Goal: Transaction & Acquisition: Obtain resource

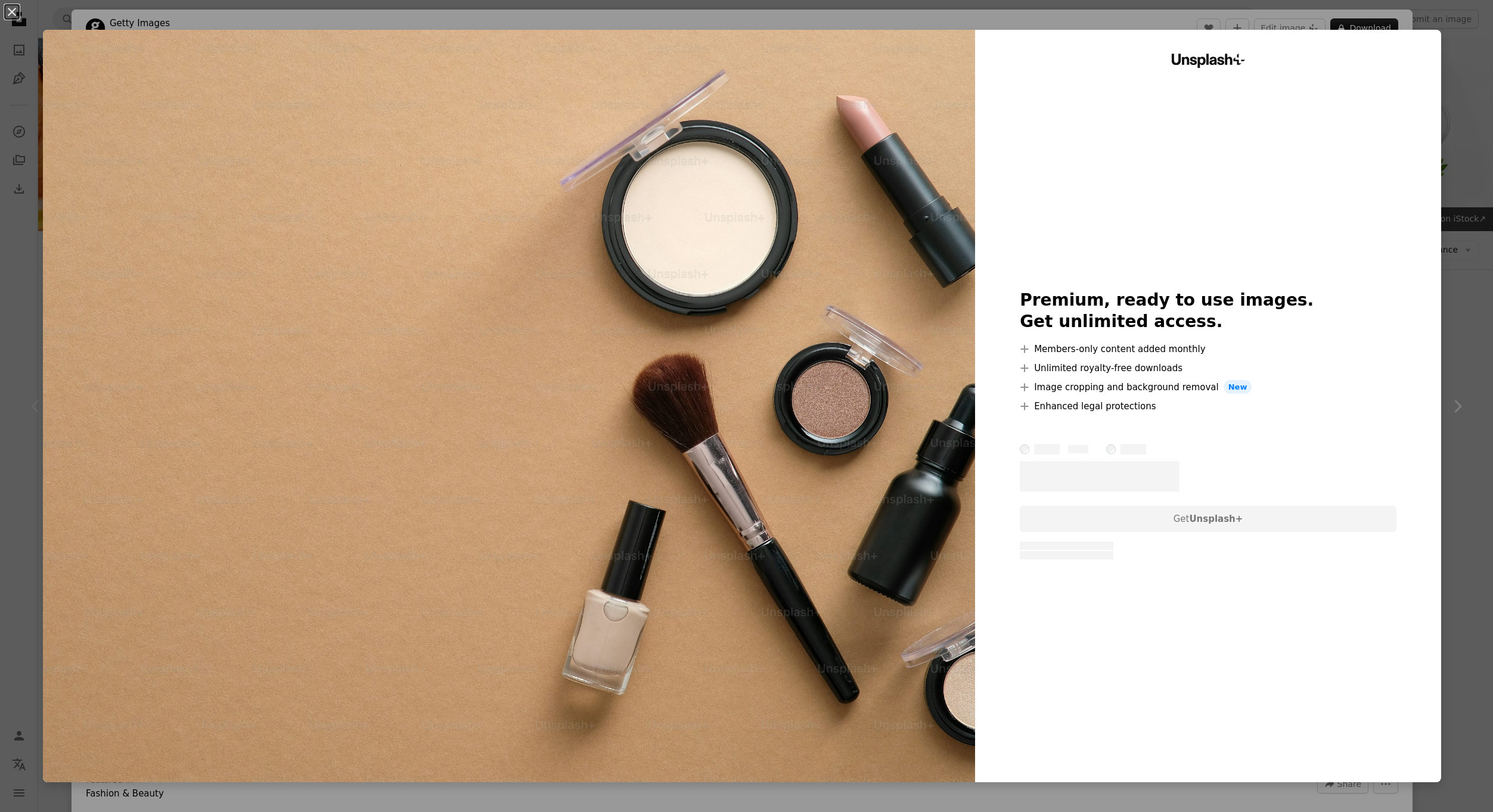
scroll to position [60, 0]
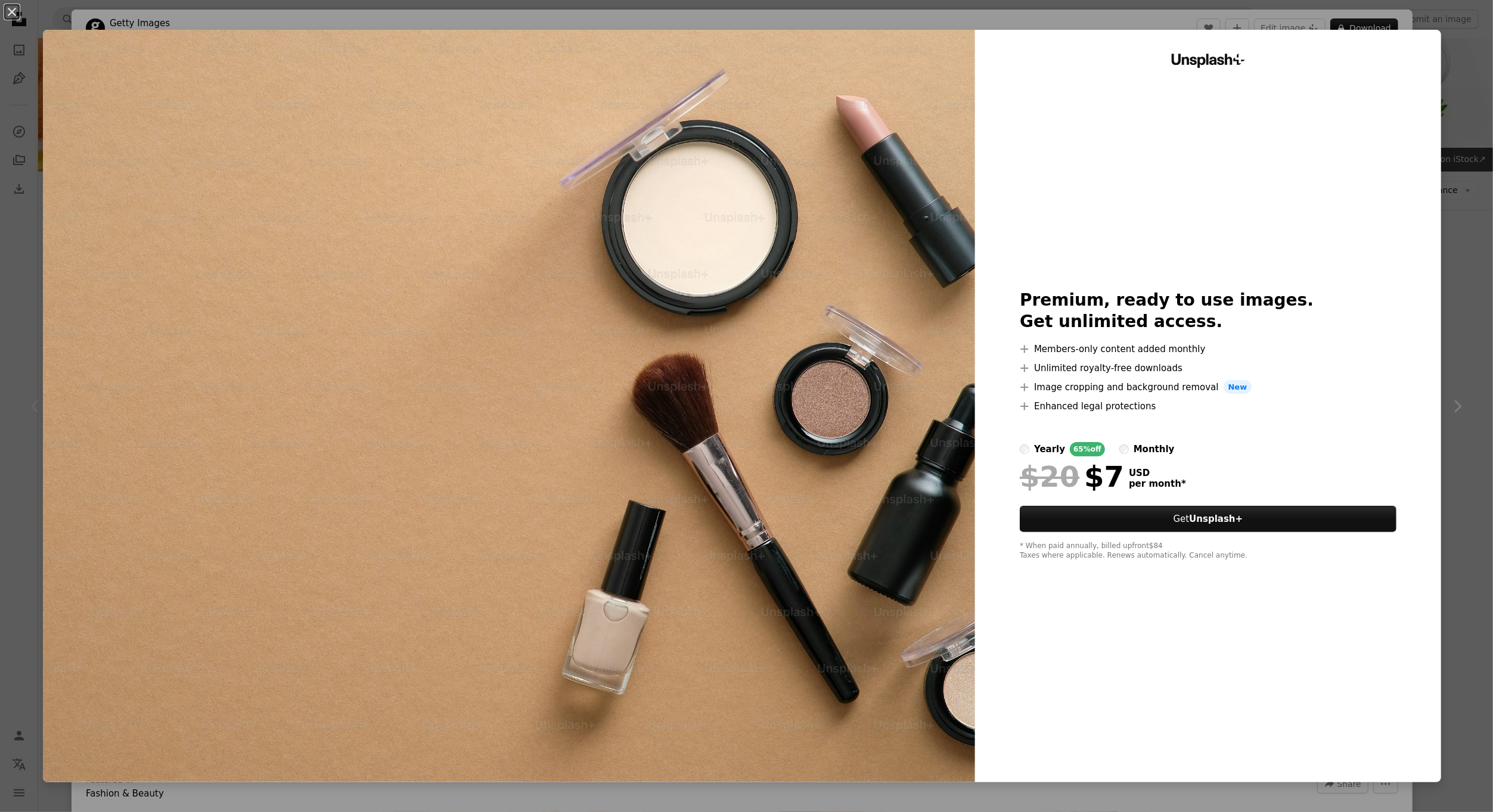
click at [1133, 451] on div "monthly" at bounding box center [1154, 449] width 41 height 14
click at [1461, 469] on div "An X shape Unsplash+ Premium, ready to use images. Get unlimited access. A plus…" at bounding box center [746, 406] width 1493 height 812
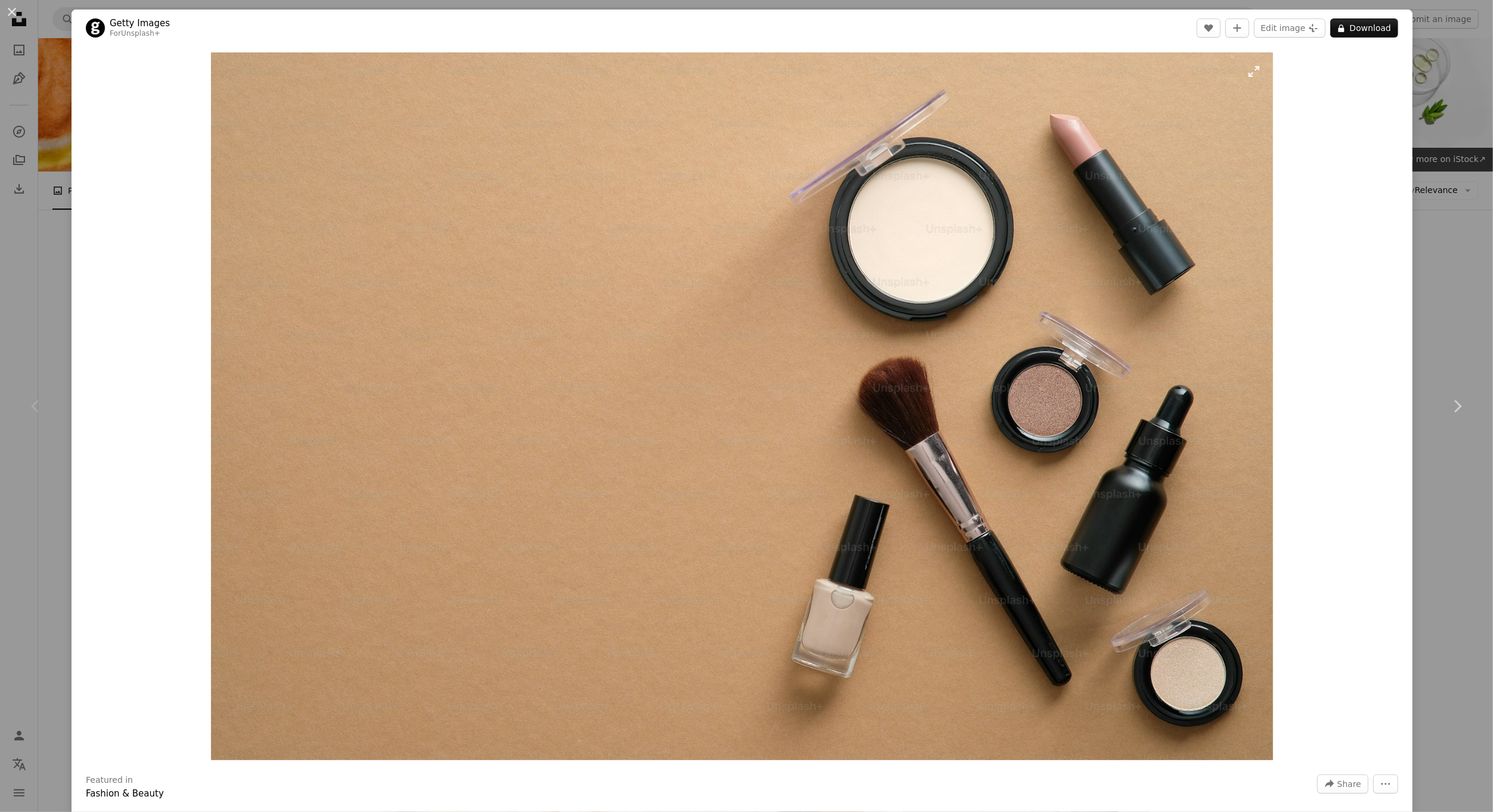
click at [1015, 391] on img "Zoom in on this image" at bounding box center [741, 406] width 1062 height 708
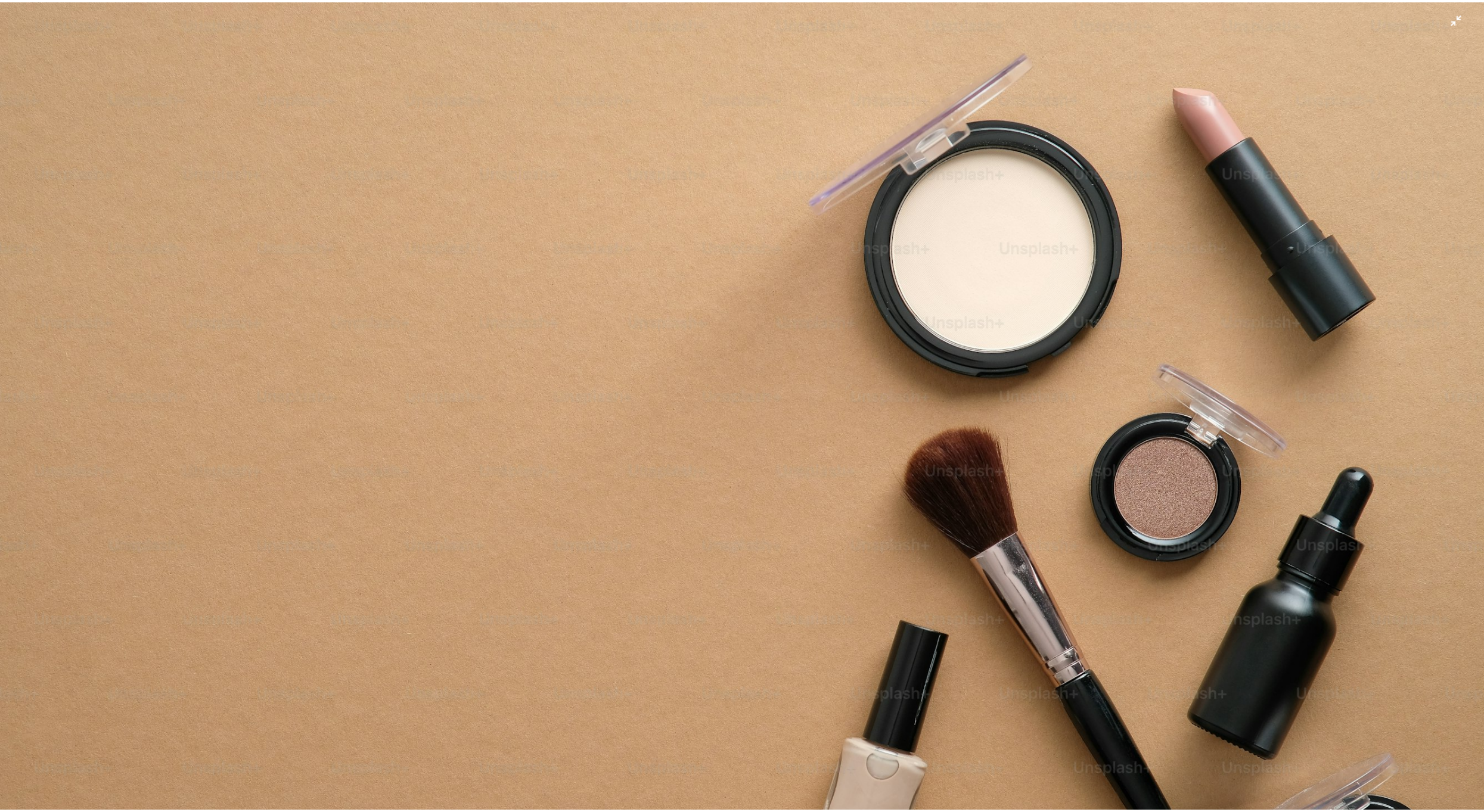
scroll to position [85, 0]
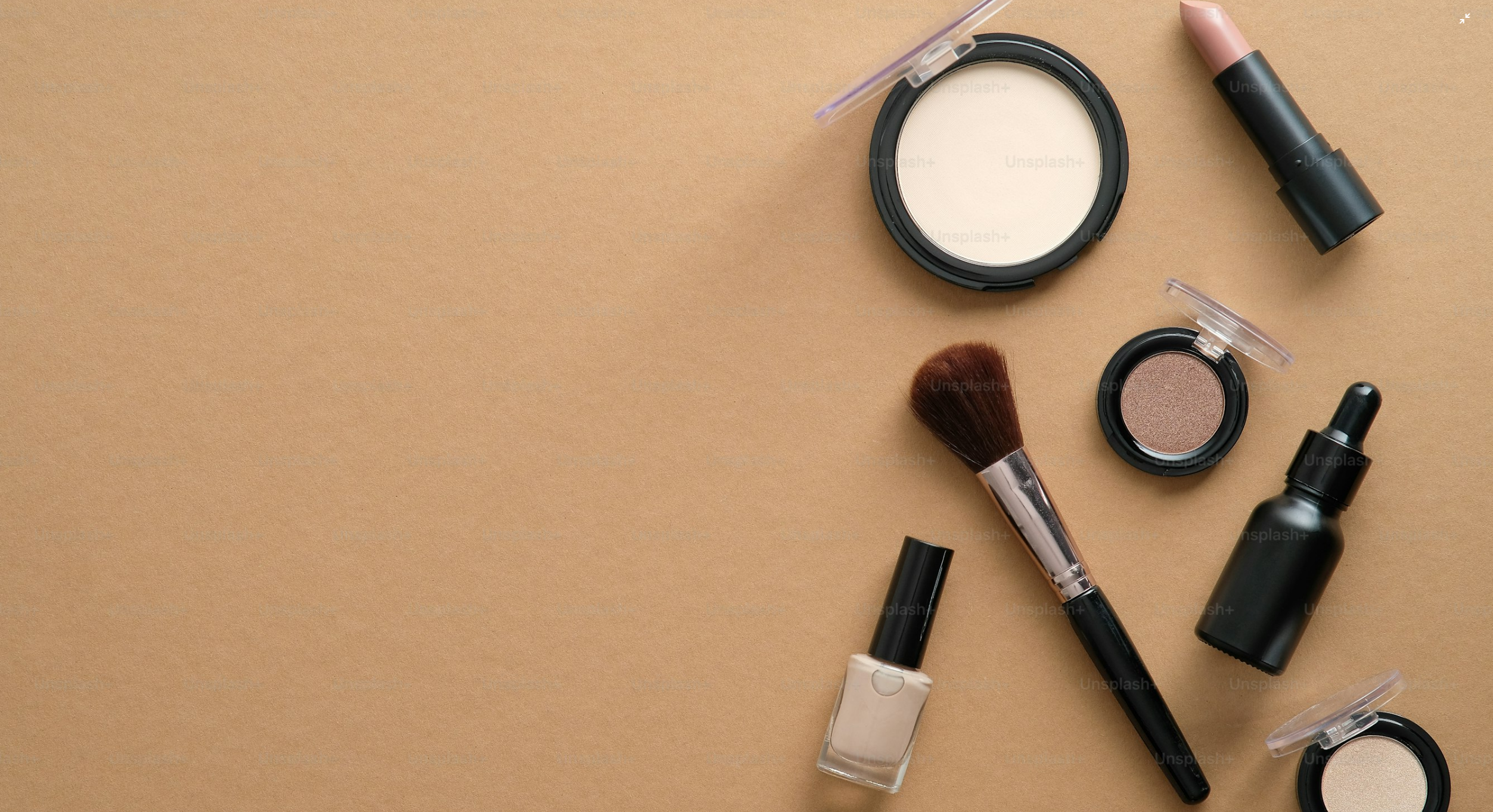
click at [891, 386] on img "Zoom out on this image" at bounding box center [746, 412] width 1494 height 996
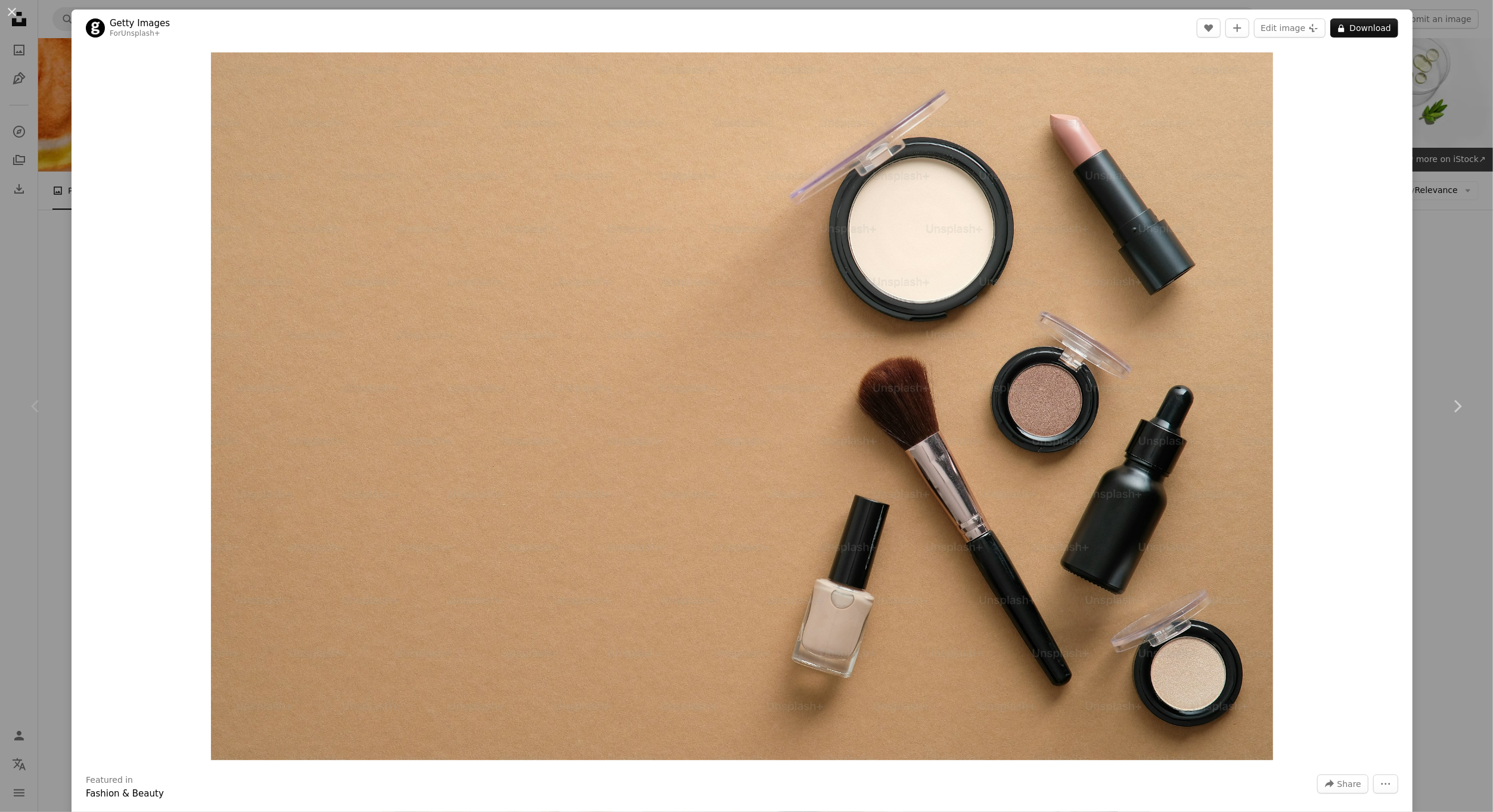
click at [1382, 453] on div "Zoom in" at bounding box center [742, 406] width 1341 height 720
click at [1424, 447] on link "Chevron right" at bounding box center [1457, 406] width 71 height 114
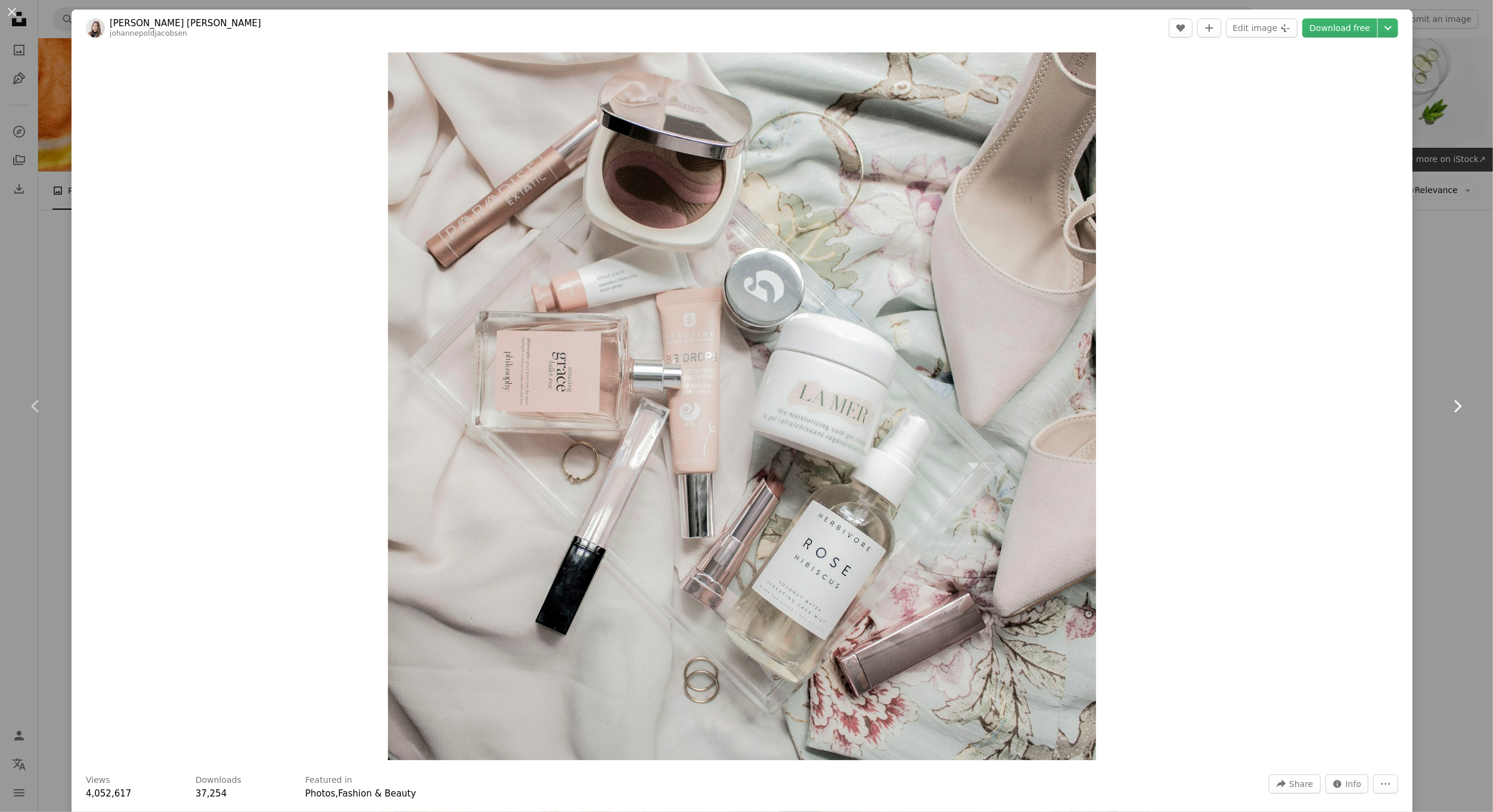
click at [1437, 452] on link "Chevron right" at bounding box center [1457, 406] width 71 height 114
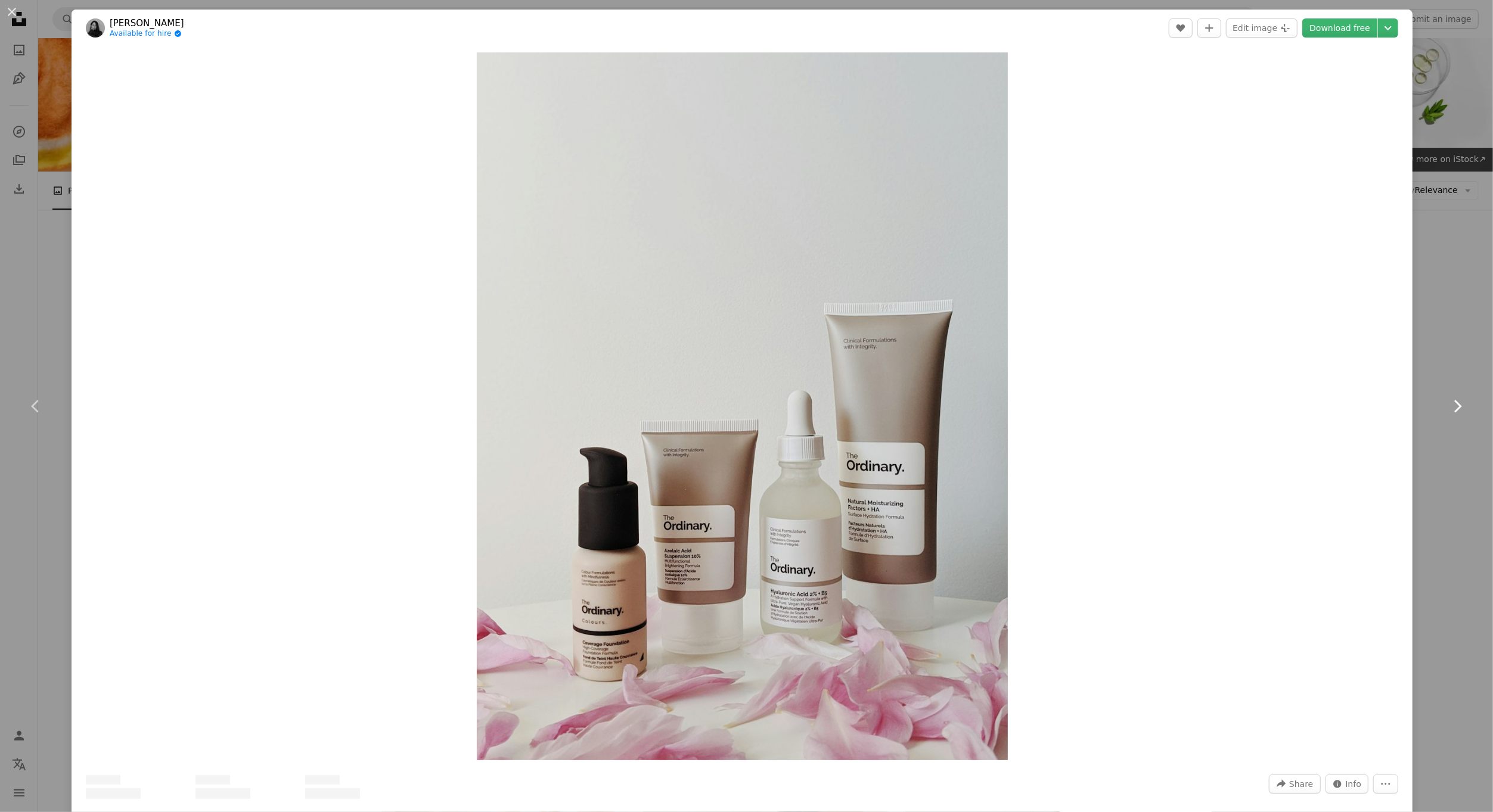
click at [1437, 452] on link "Chevron right" at bounding box center [1457, 406] width 71 height 114
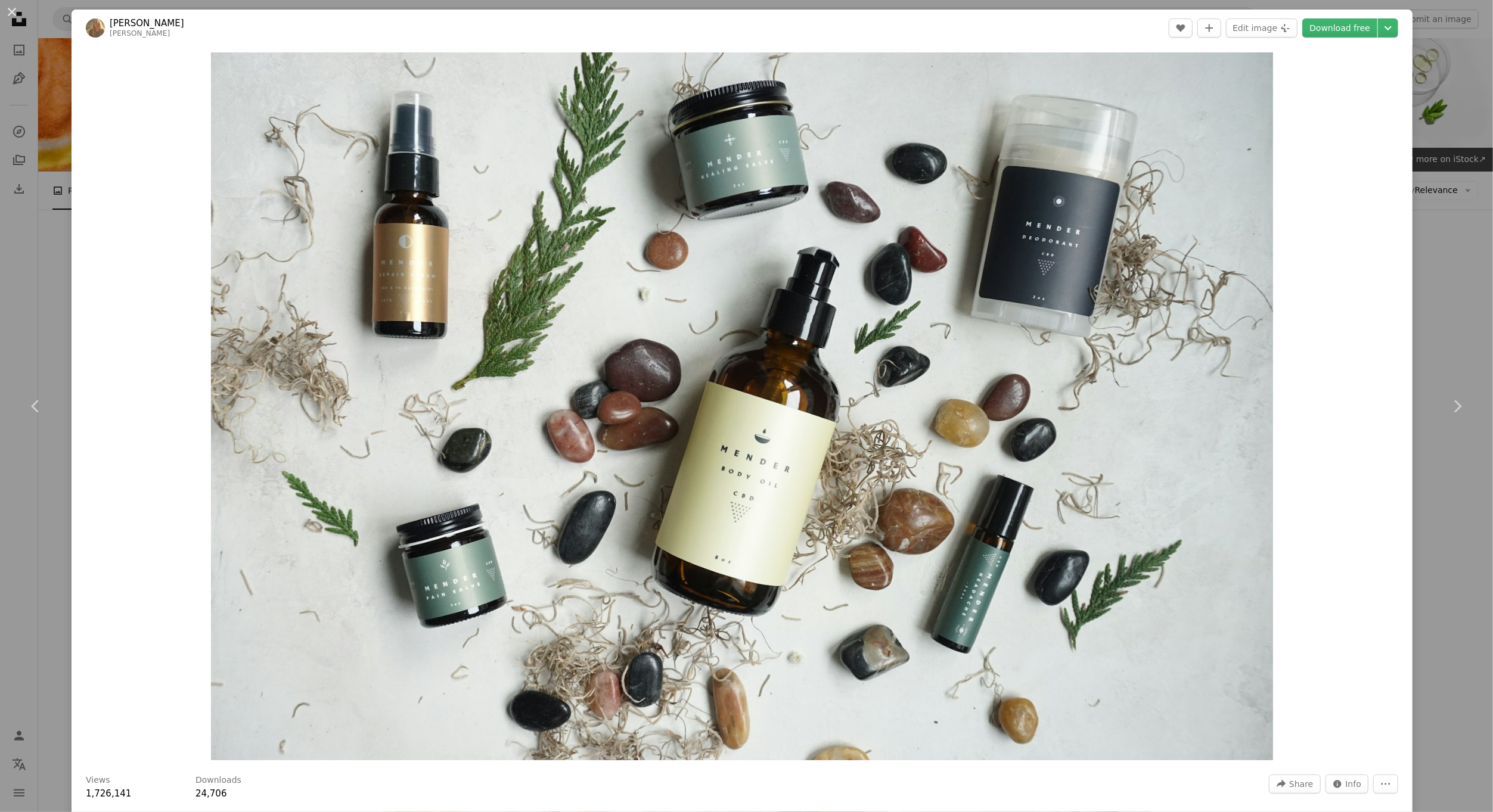
click at [1424, 295] on div "An X shape Chevron left Chevron right [PERSON_NAME] A heart A plus sign Edit im…" at bounding box center [746, 406] width 1493 height 812
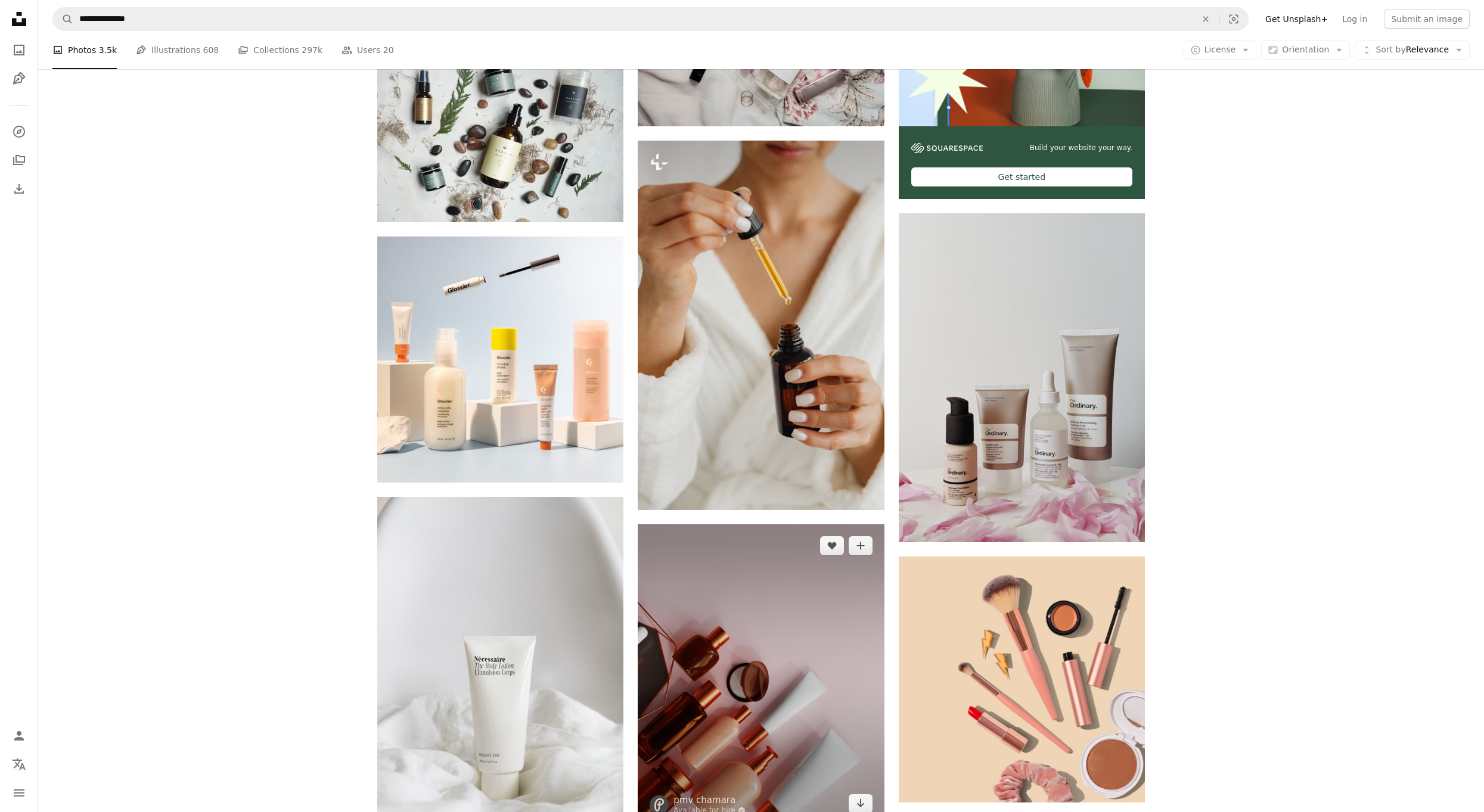
scroll to position [536, 0]
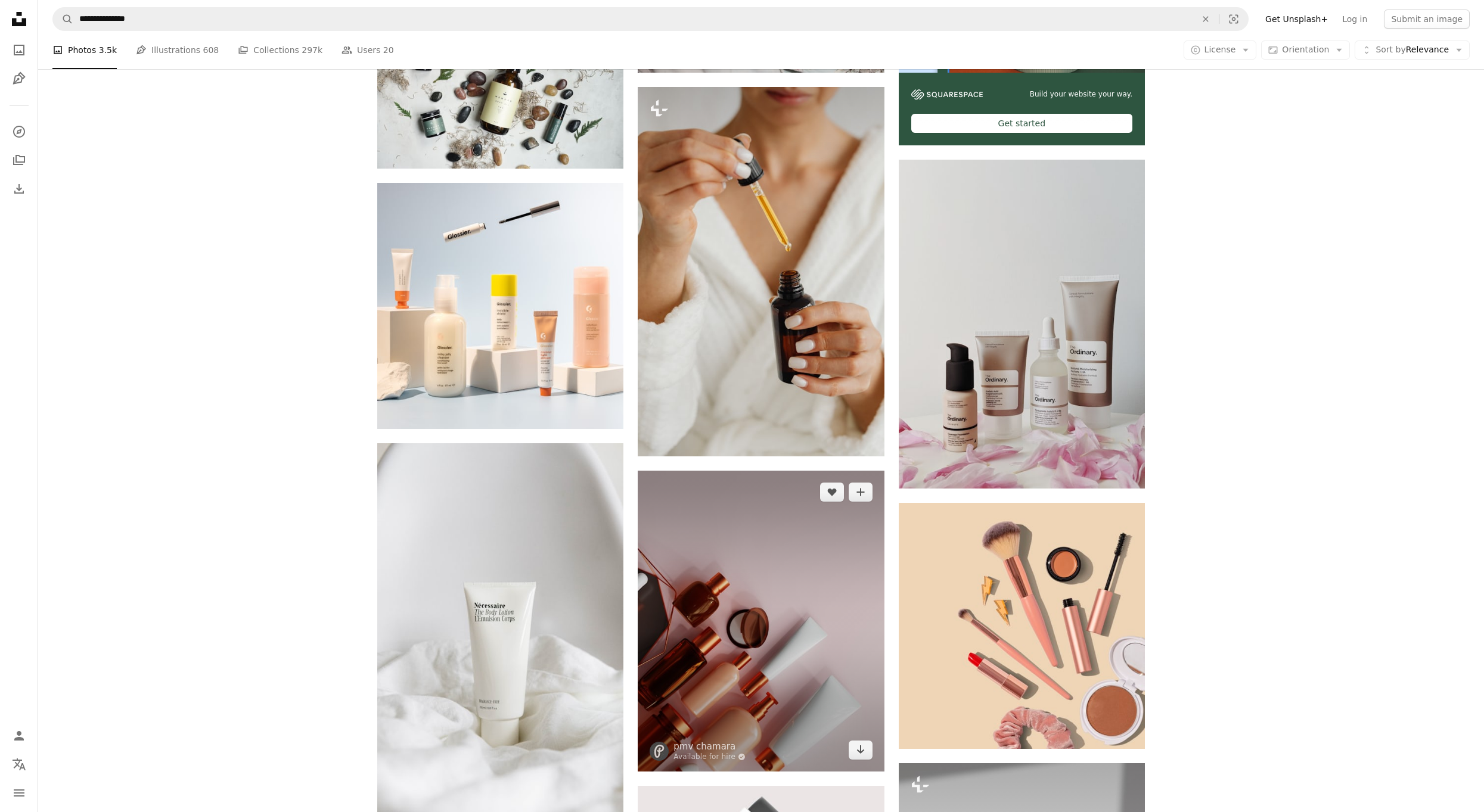
click at [780, 519] on img at bounding box center [760, 621] width 246 height 301
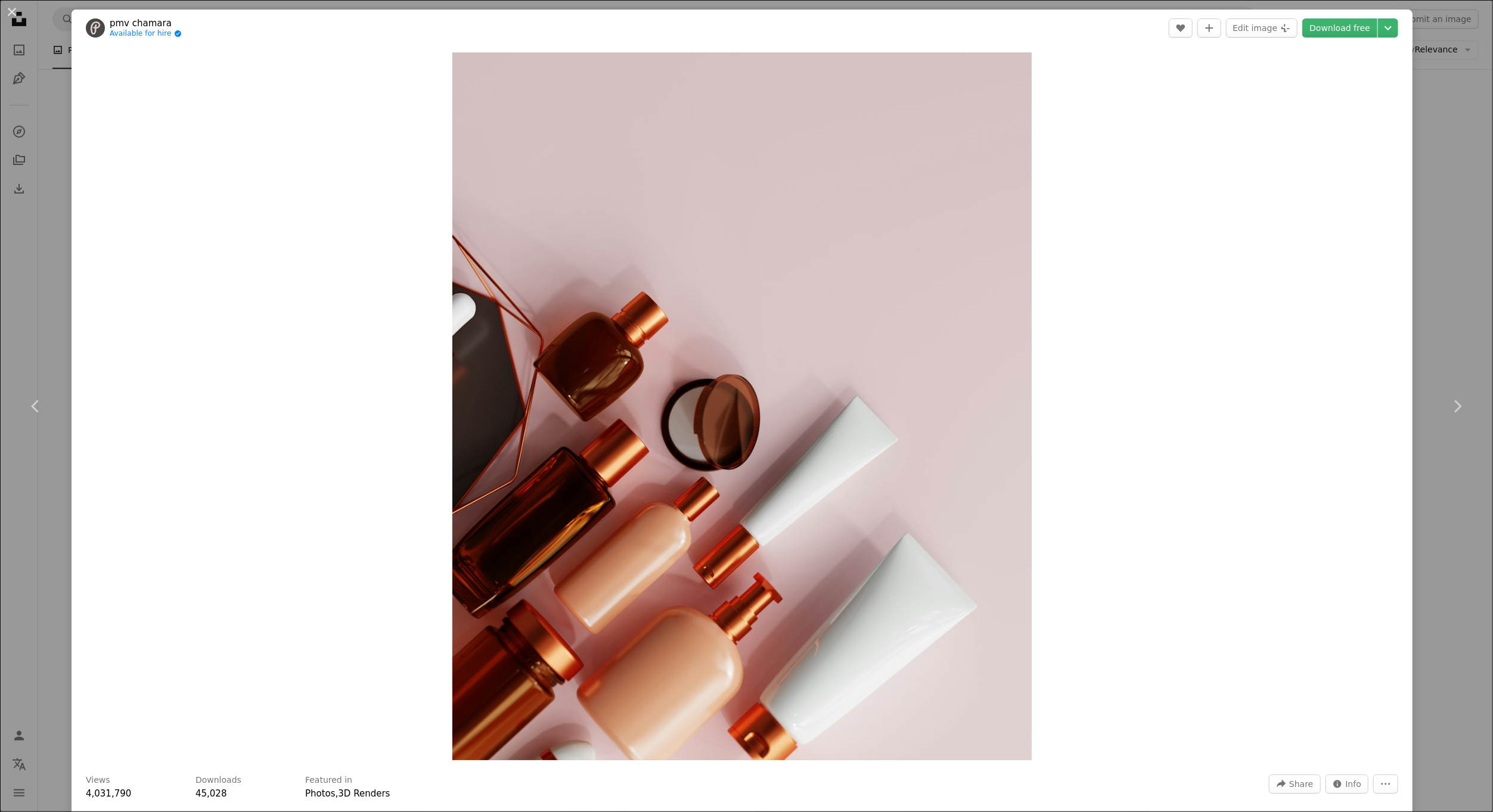
drag, startPoint x: 3, startPoint y: 209, endPoint x: 13, endPoint y: 207, distance: 10.2
click at [5, 209] on div "An X shape Chevron left Chevron right pmv chamara Available for hire A checkmar…" at bounding box center [746, 406] width 1493 height 812
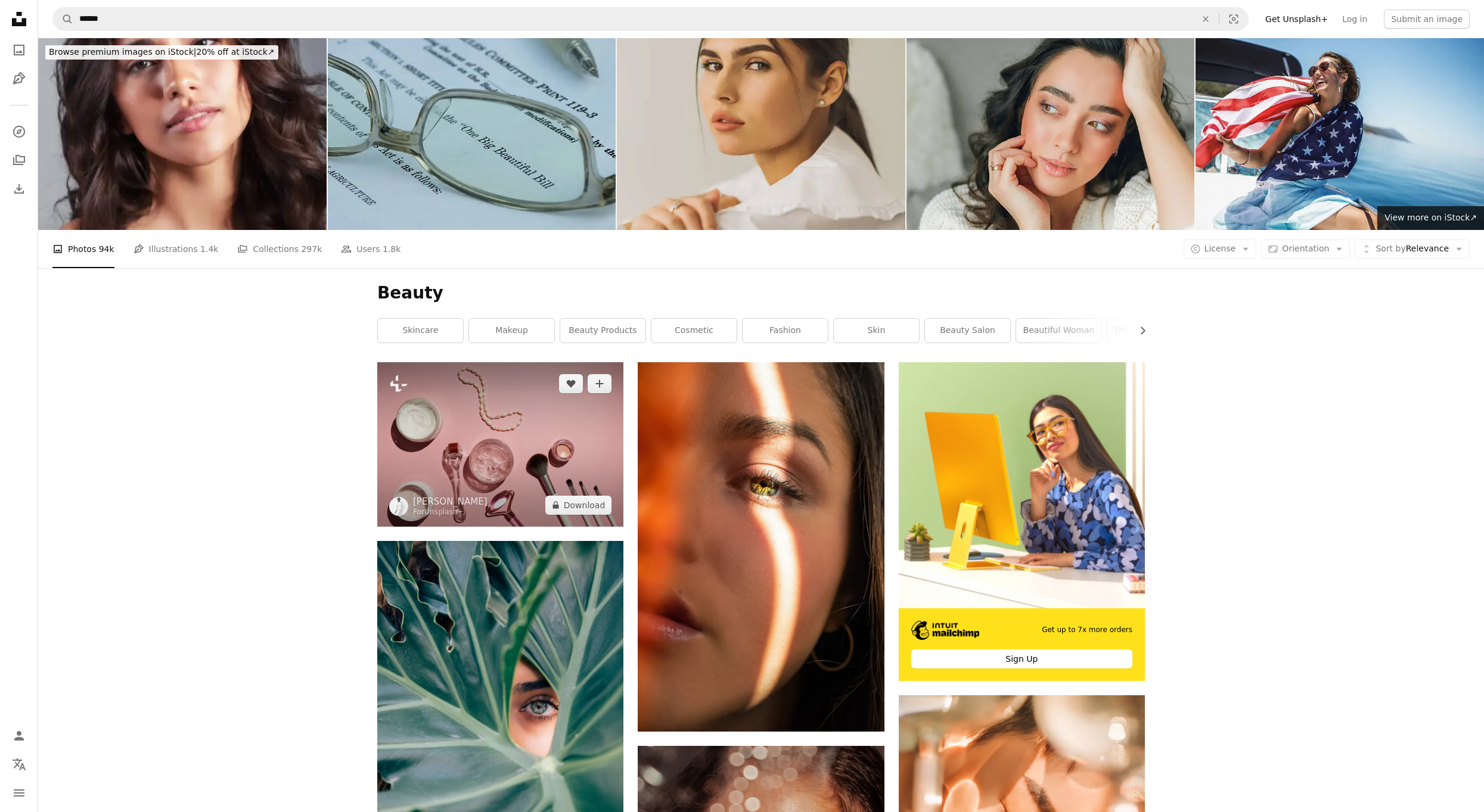
click at [553, 363] on img at bounding box center [500, 444] width 246 height 164
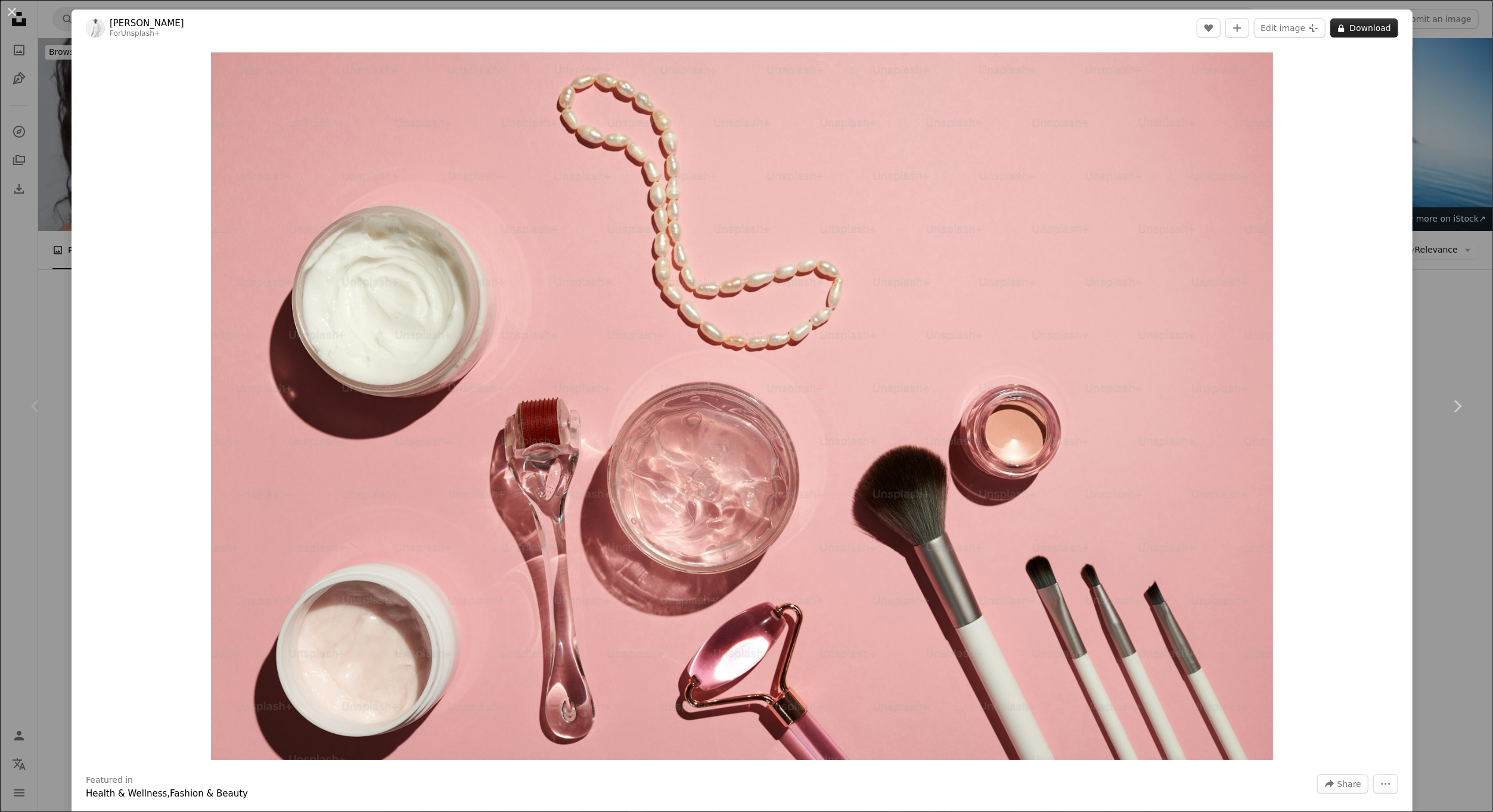
click at [1360, 27] on button "A lock Download" at bounding box center [1364, 28] width 68 height 19
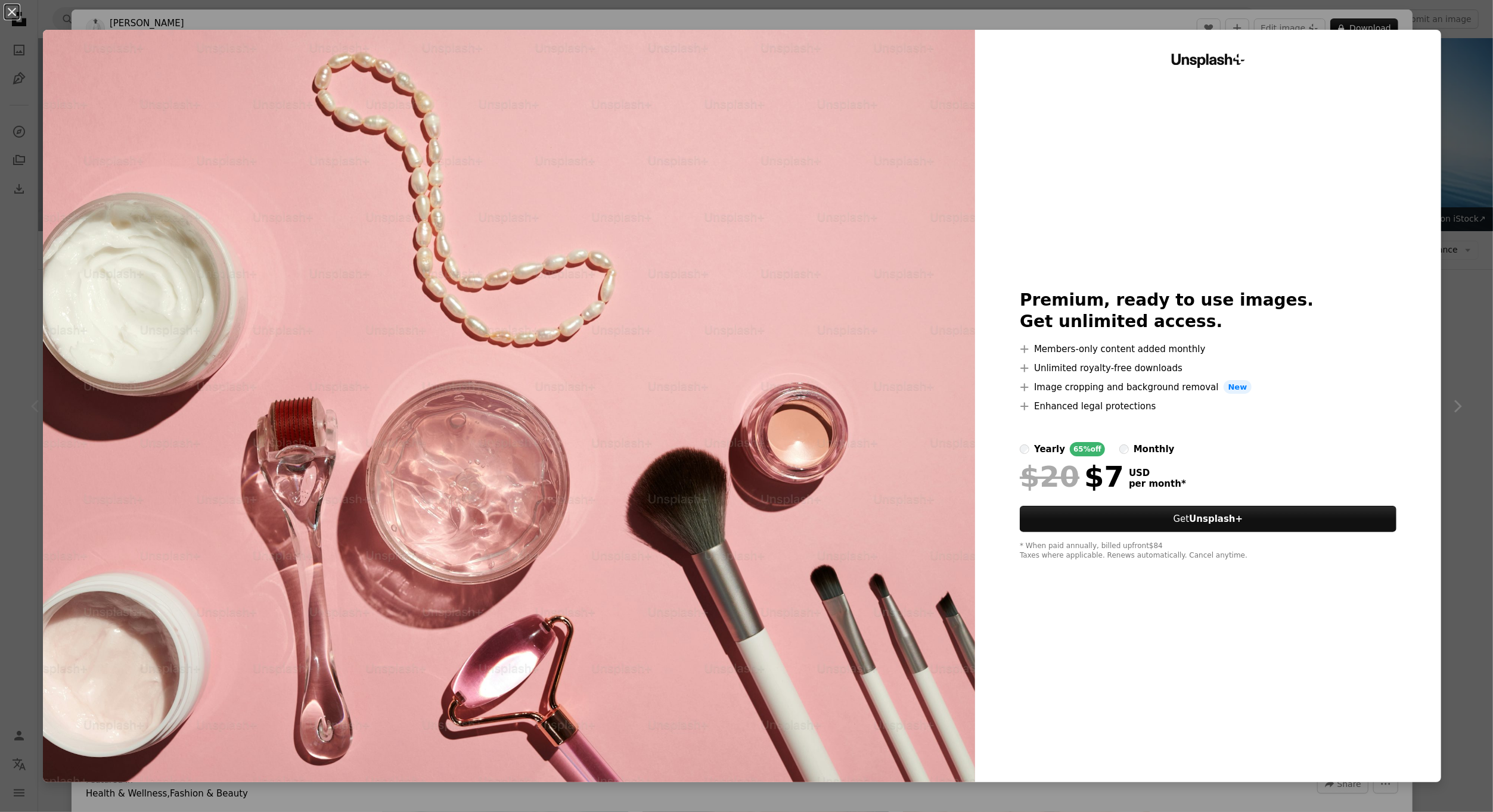
click at [1436, 157] on div "An X shape Unsplash+ Premium, ready to use images. Get unlimited access. A plus…" at bounding box center [746, 406] width 1493 height 812
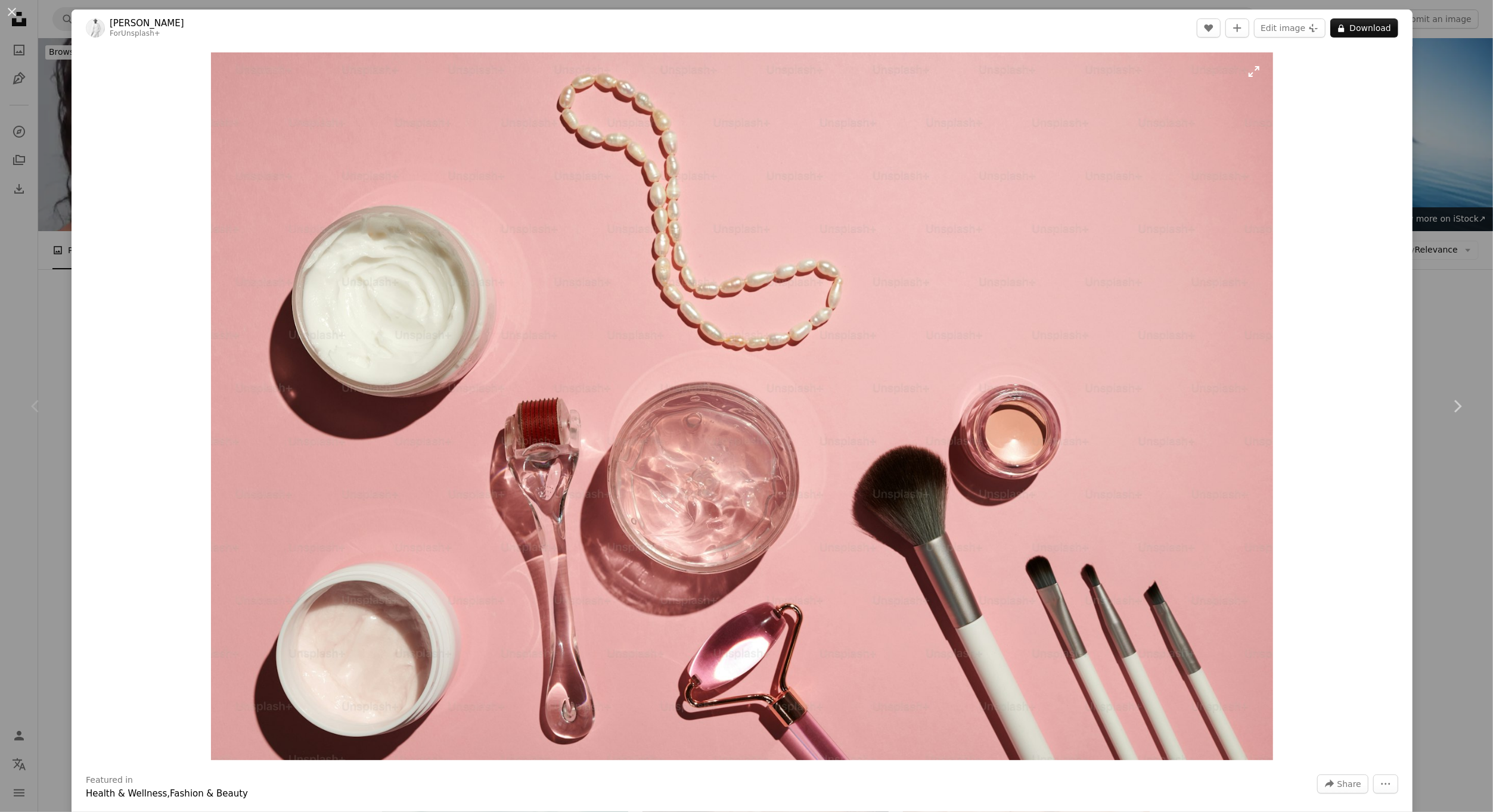
click at [947, 281] on img "Zoom in on this image" at bounding box center [741, 406] width 1062 height 708
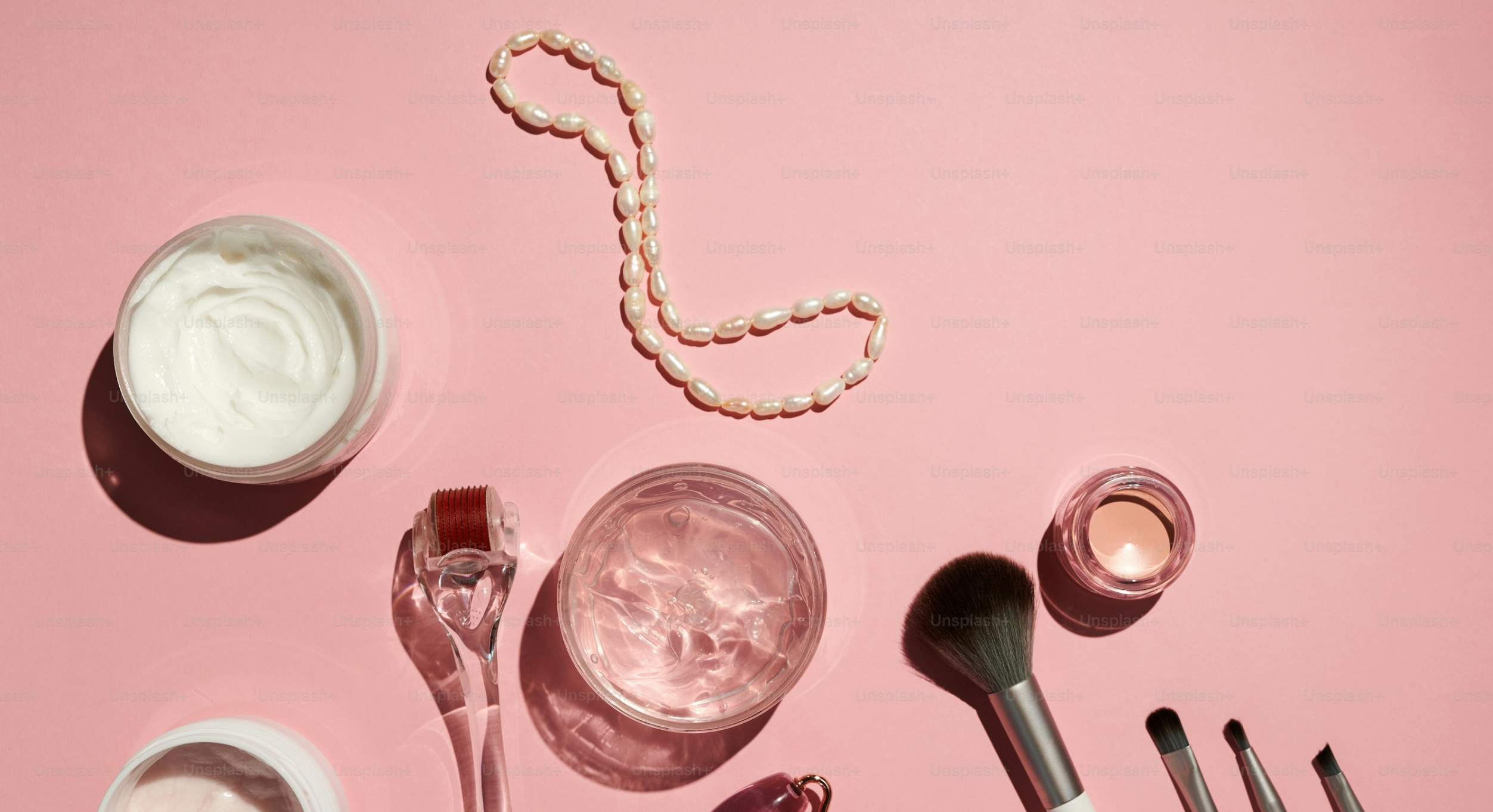
scroll to position [85, 0]
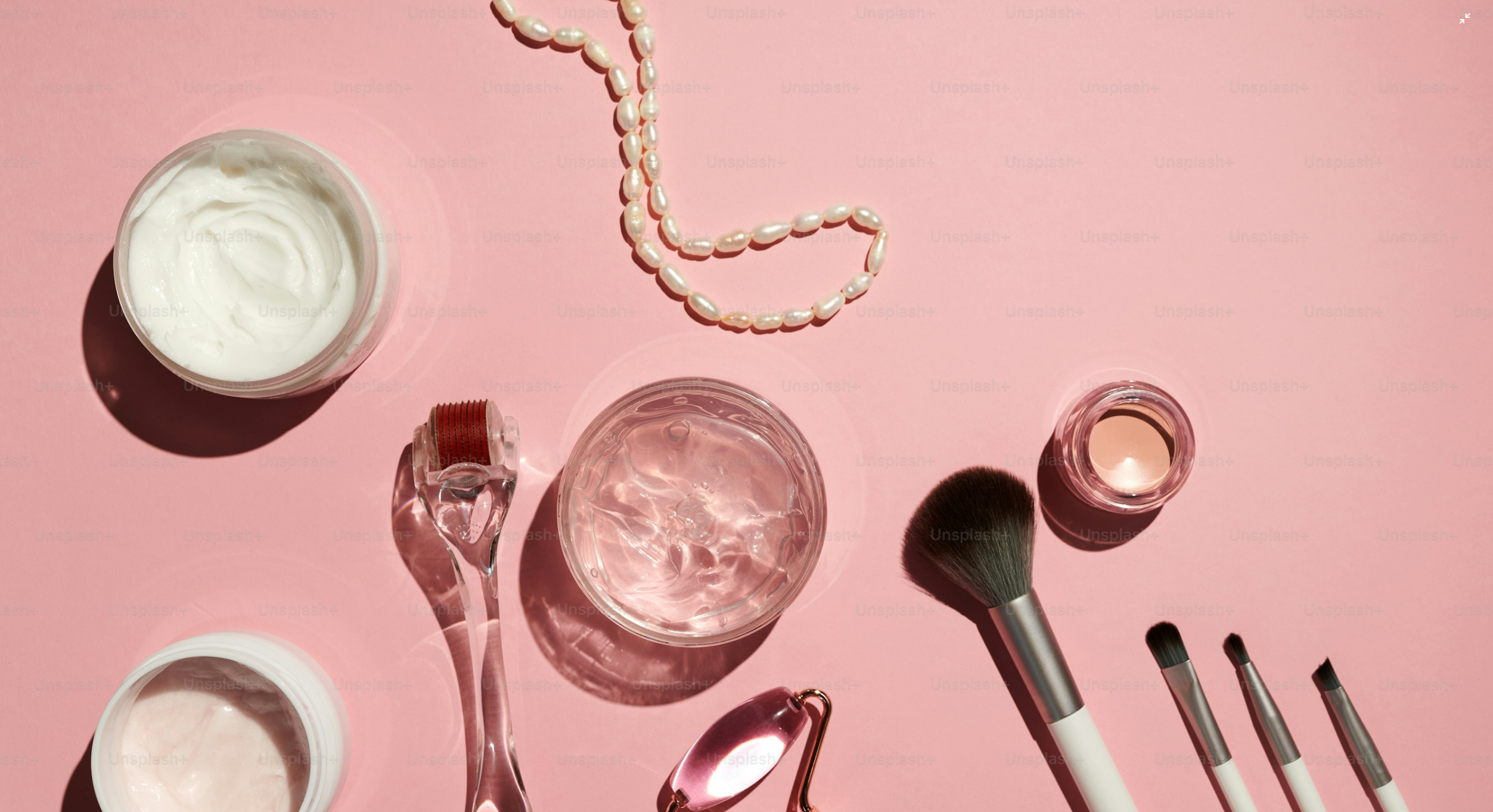
click at [909, 282] on img "Zoom out on this image" at bounding box center [746, 412] width 1494 height 996
